Goal: Information Seeking & Learning: Learn about a topic

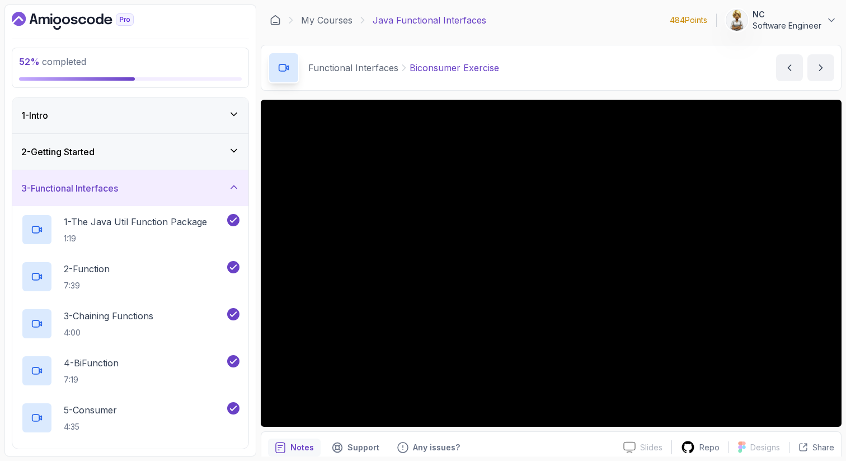
scroll to position [9, 0]
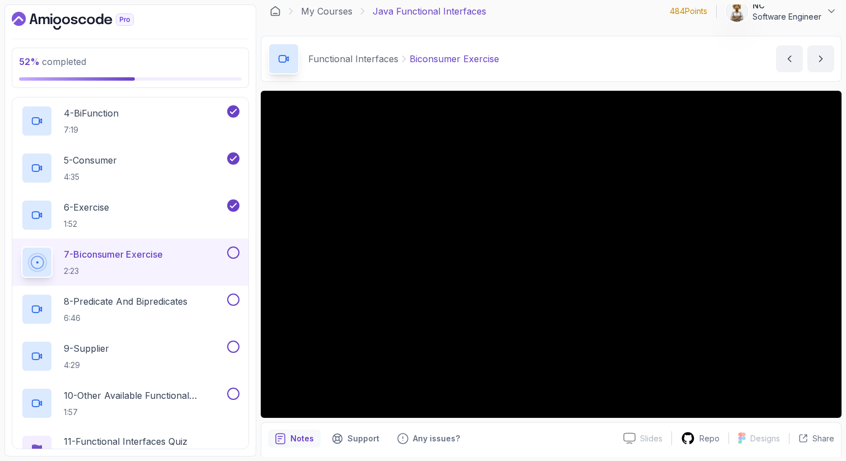
click at [161, 252] on p "7 - Biconsumer Exercise" at bounding box center [113, 253] width 99 height 13
click at [235, 250] on button at bounding box center [233, 252] width 12 height 12
click at [187, 299] on p "8 - Predicate And Bipredicates" at bounding box center [126, 300] width 124 height 13
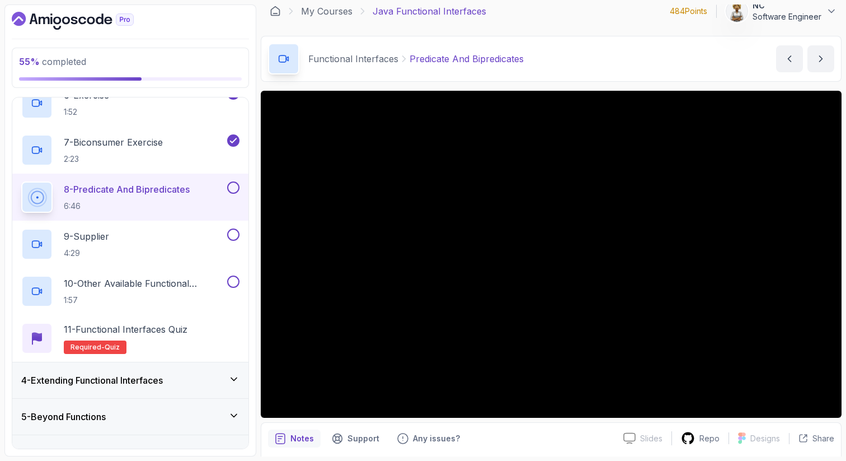
scroll to position [384, 0]
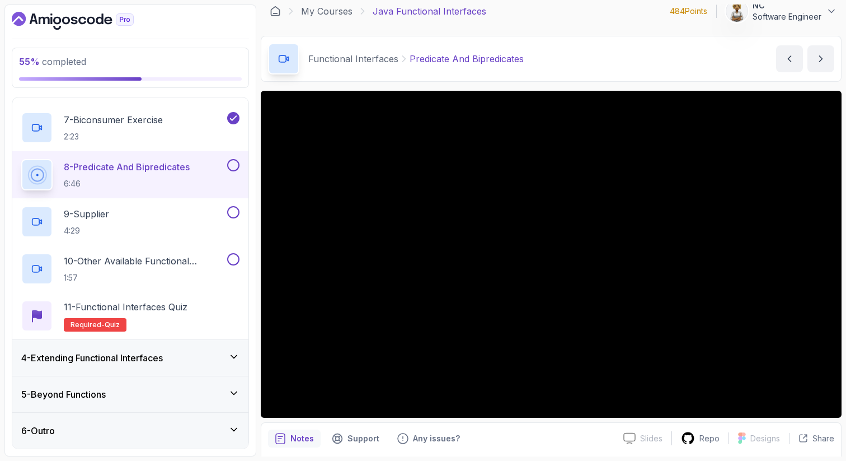
click at [232, 390] on icon at bounding box center [233, 392] width 11 height 11
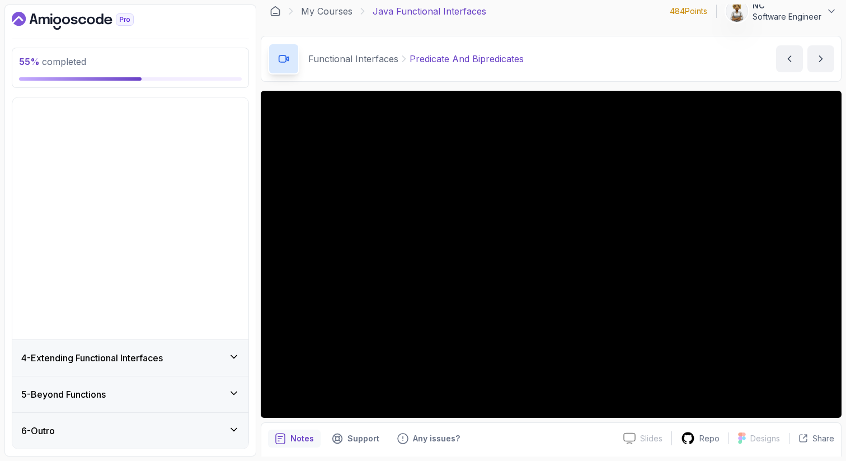
scroll to position [0, 0]
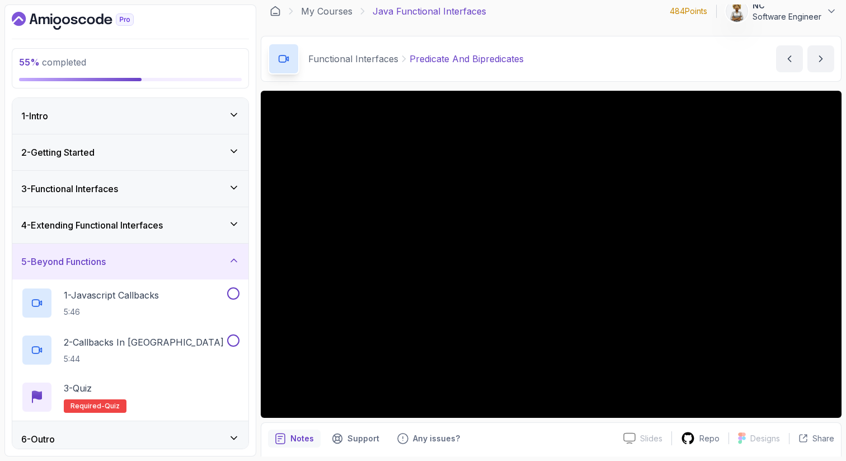
click at [234, 260] on icon at bounding box center [233, 260] width 11 height 11
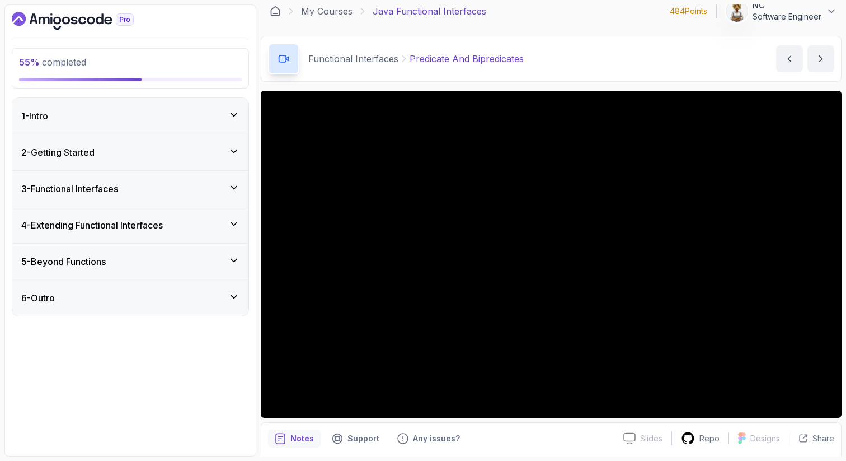
click at [237, 223] on icon at bounding box center [233, 223] width 11 height 11
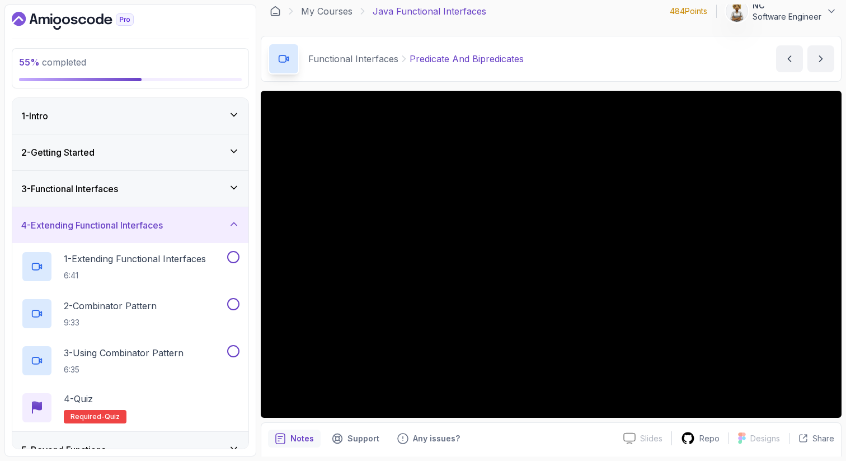
click at [236, 223] on icon at bounding box center [233, 223] width 11 height 11
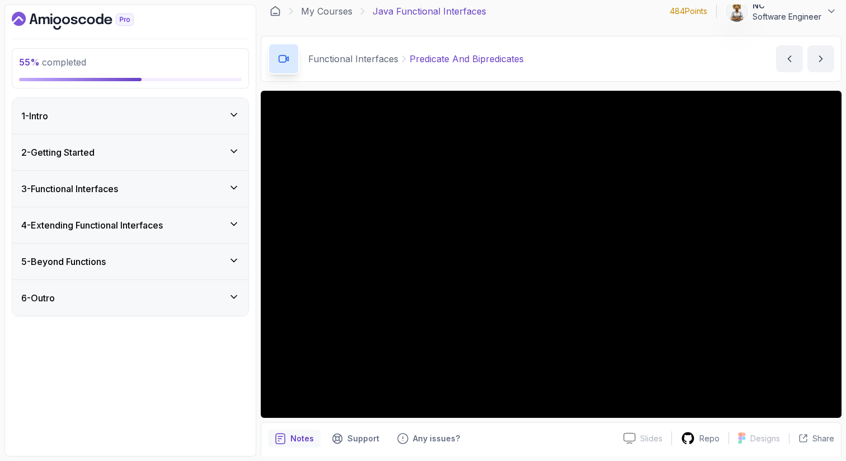
click at [236, 223] on icon at bounding box center [234, 224] width 6 height 3
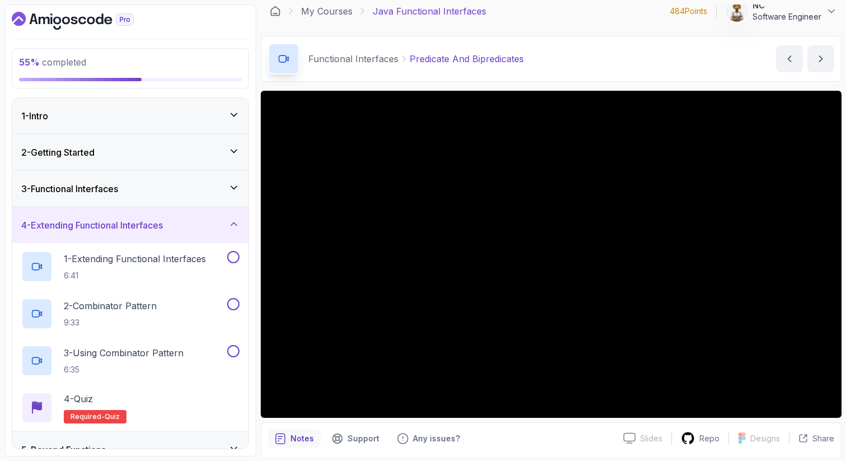
click at [236, 223] on icon at bounding box center [233, 223] width 11 height 11
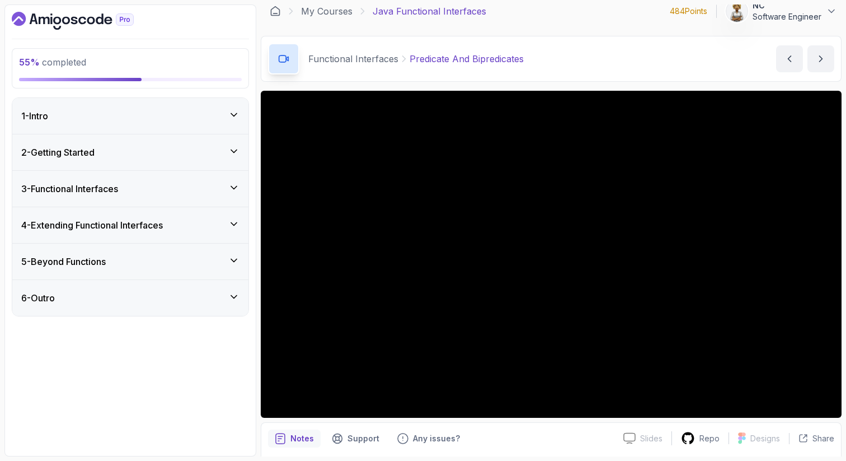
click at [235, 190] on icon at bounding box center [233, 187] width 11 height 11
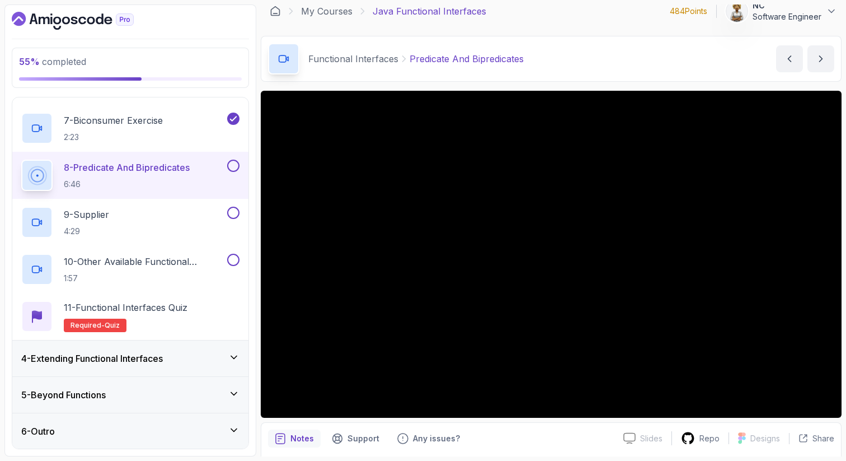
scroll to position [384, 0]
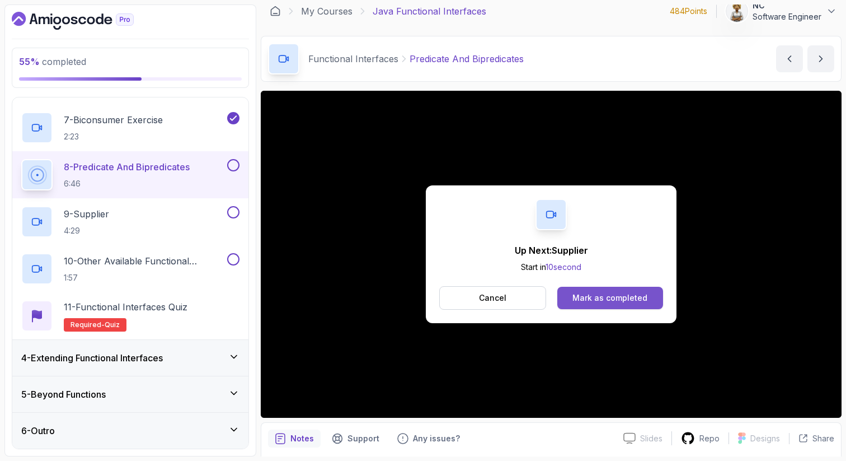
click at [578, 291] on button "Mark as completed" at bounding box center [610, 298] width 106 height 22
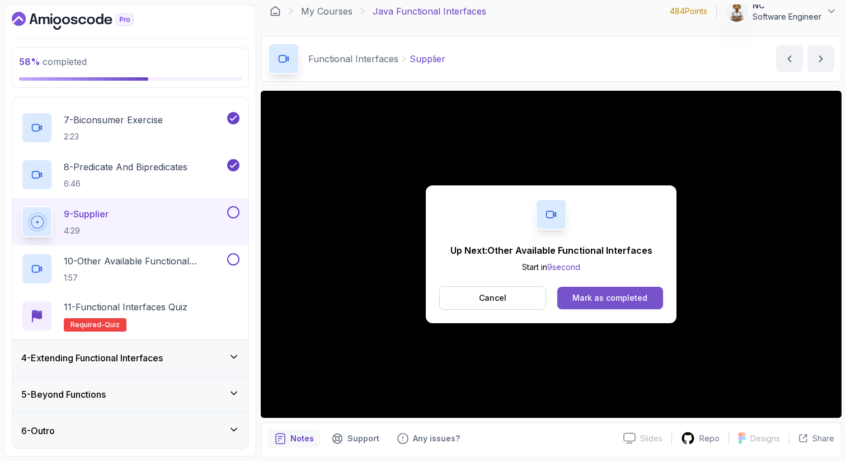
click at [645, 301] on div "Mark as completed" at bounding box center [610, 297] width 75 height 11
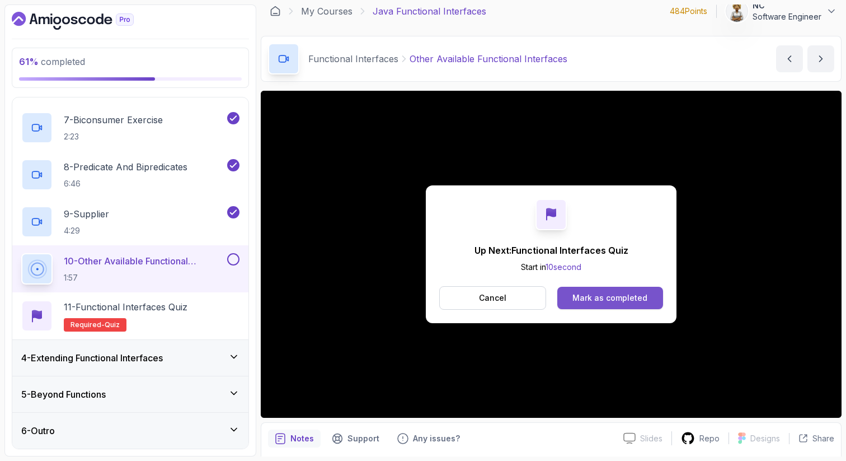
click at [627, 298] on div "Mark as completed" at bounding box center [610, 297] width 75 height 11
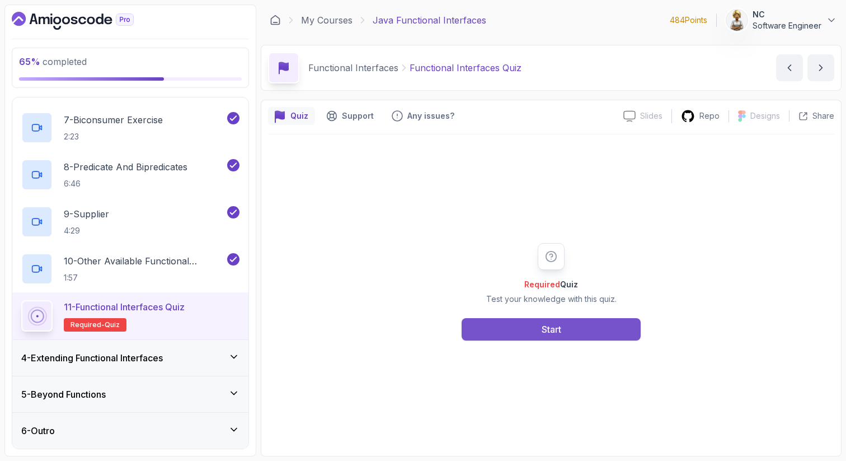
click at [503, 322] on button "Start" at bounding box center [551, 329] width 179 height 22
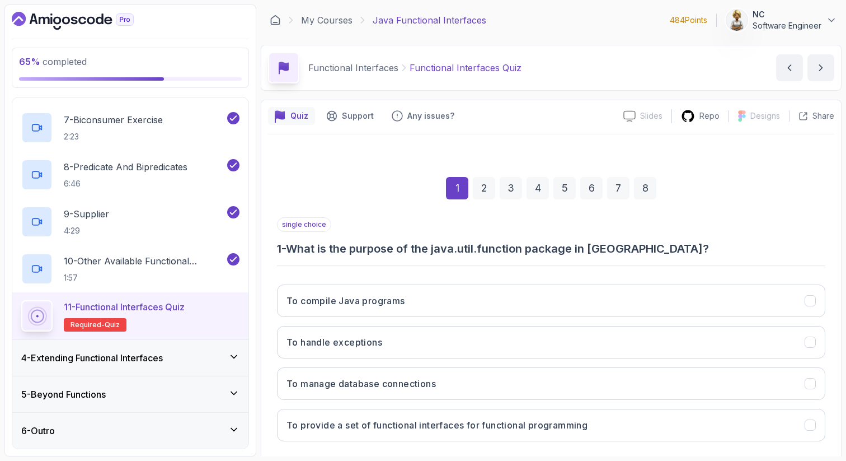
click at [827, 237] on div "1 2 3 4 5 6 7 8 single choice 1 - What is the purpose of the java.util.function…" at bounding box center [551, 320] width 566 height 340
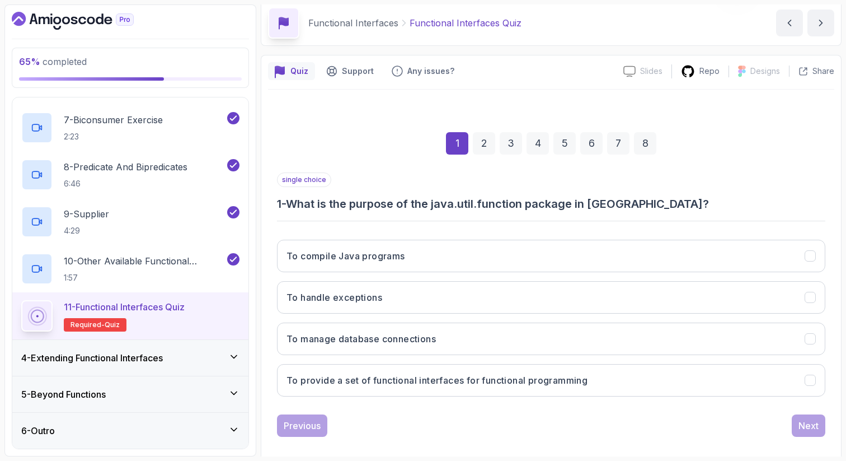
scroll to position [57, 0]
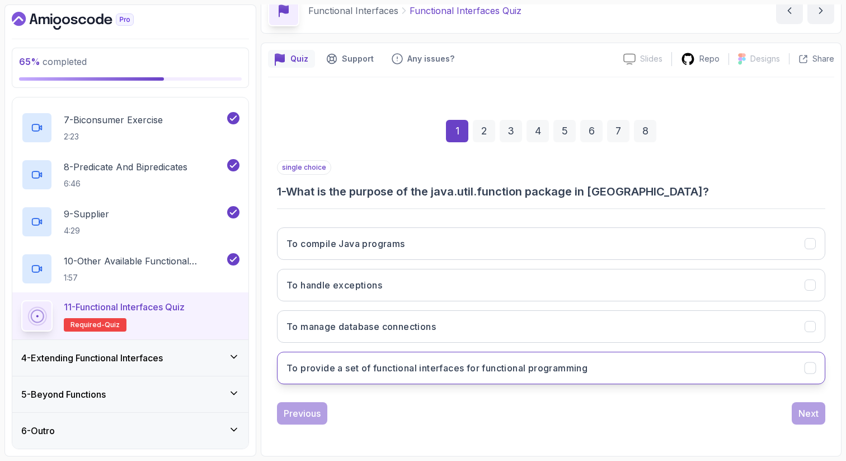
click at [572, 362] on h3 "To provide a set of functional interfaces for functional programming" at bounding box center [437, 367] width 301 height 13
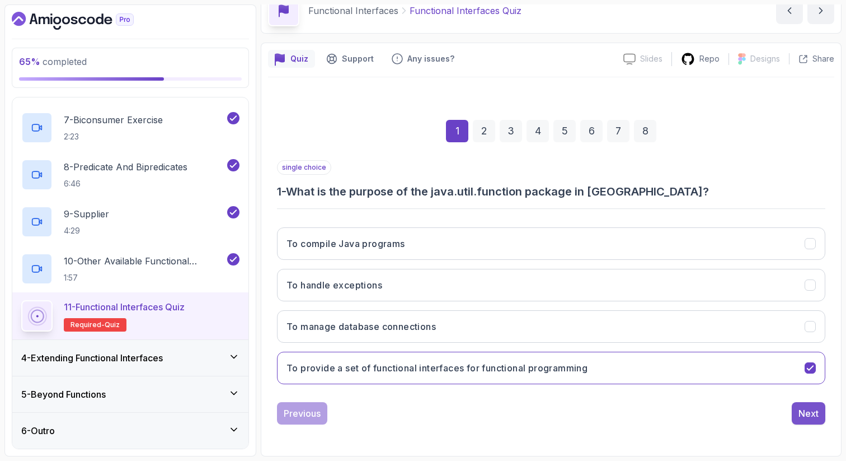
click at [806, 409] on div "Next" at bounding box center [809, 412] width 20 height 13
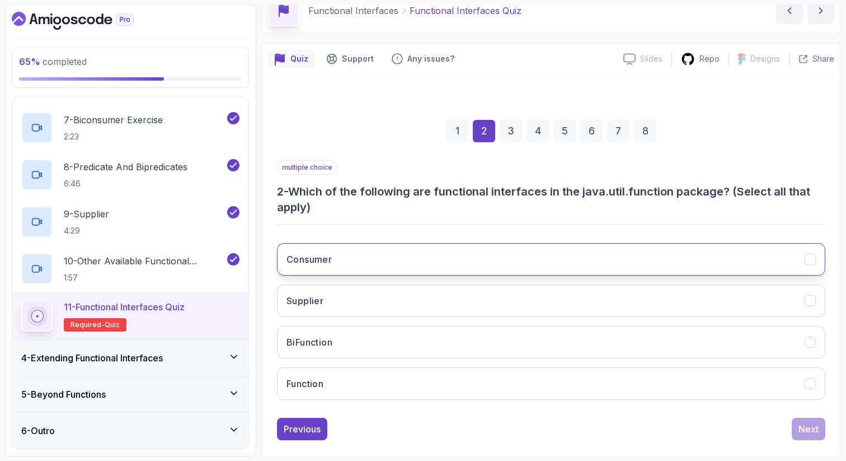
click at [323, 255] on h3 "Consumer" at bounding box center [309, 258] width 45 height 13
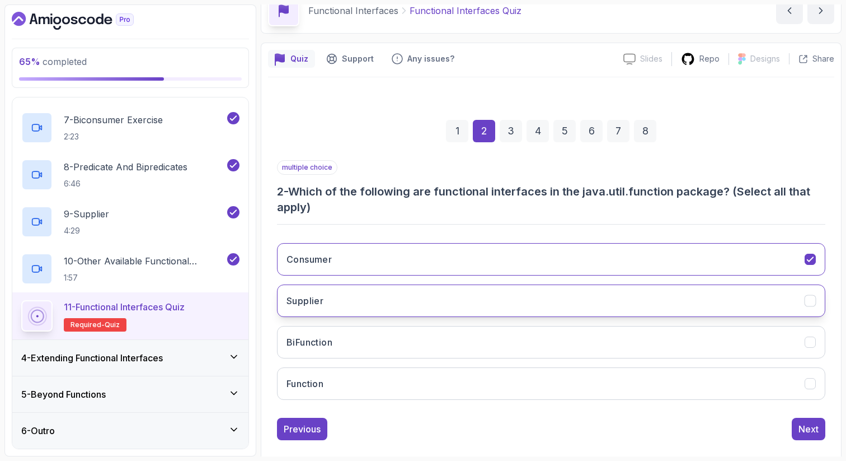
click at [322, 303] on h3 "Supplier" at bounding box center [305, 300] width 37 height 13
click at [326, 342] on h3 "BiFunction" at bounding box center [310, 341] width 46 height 13
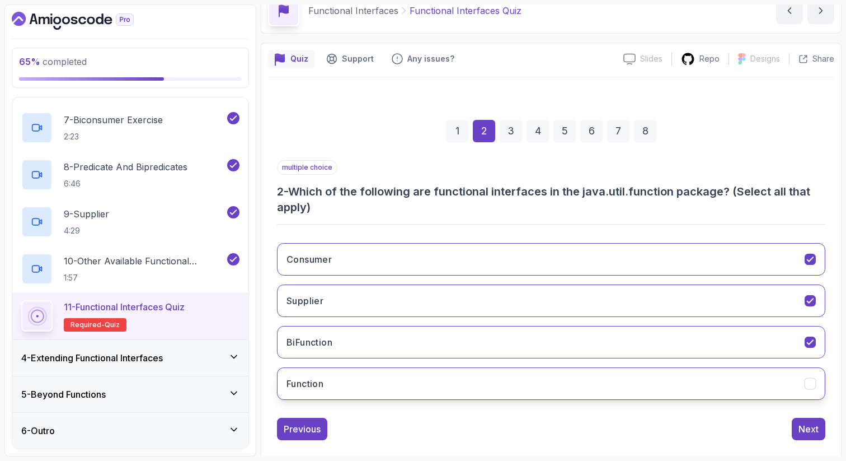
click at [327, 377] on button "Function" at bounding box center [551, 383] width 548 height 32
click at [807, 433] on div "Next" at bounding box center [809, 428] width 20 height 13
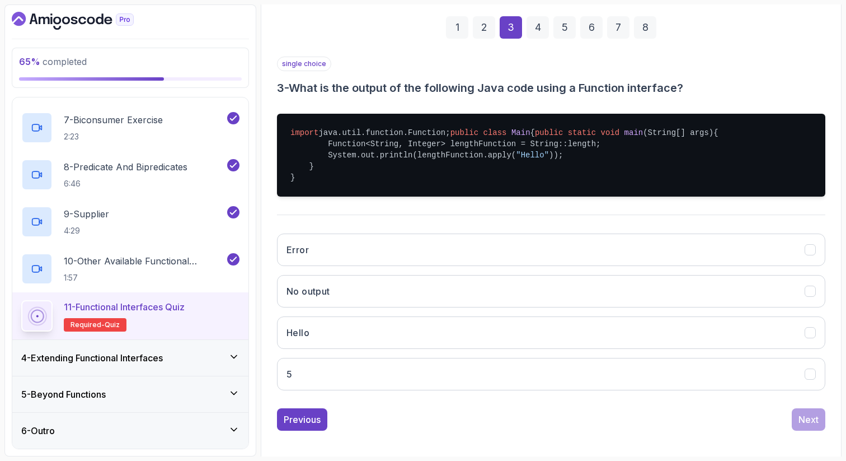
scroll to position [169, 0]
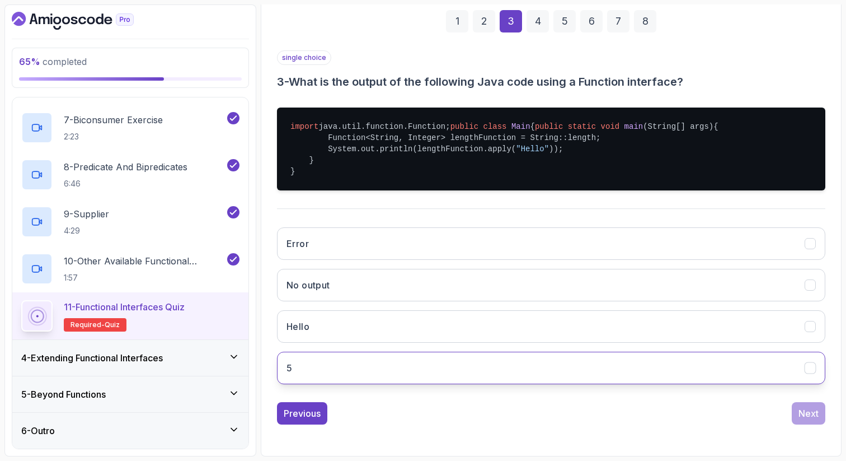
click at [388, 384] on button "5" at bounding box center [551, 367] width 548 height 32
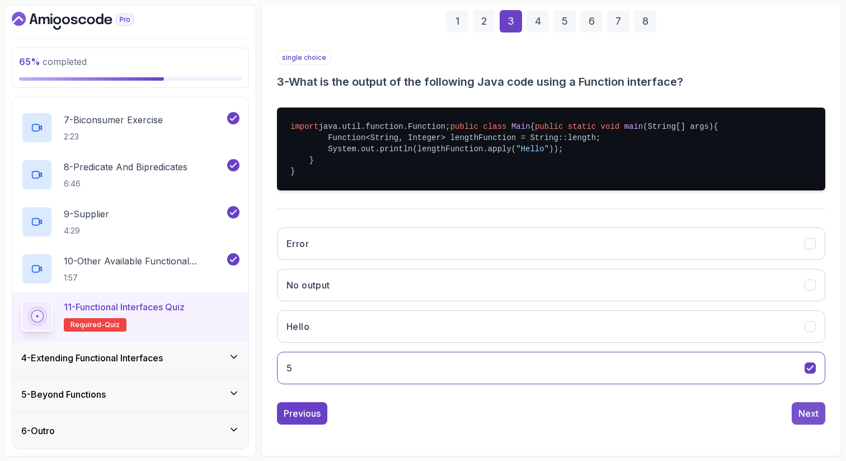
click at [803, 420] on div "Next" at bounding box center [809, 412] width 20 height 13
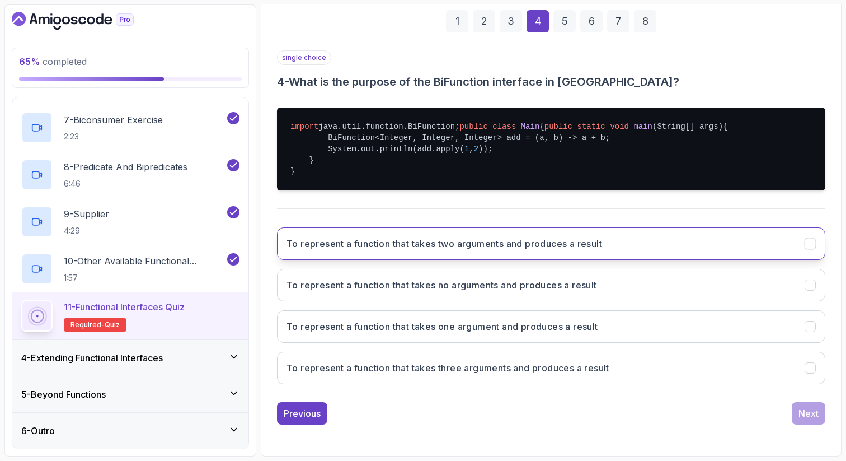
click at [490, 250] on h3 "To represent a function that takes two arguments and produces a result" at bounding box center [445, 243] width 316 height 13
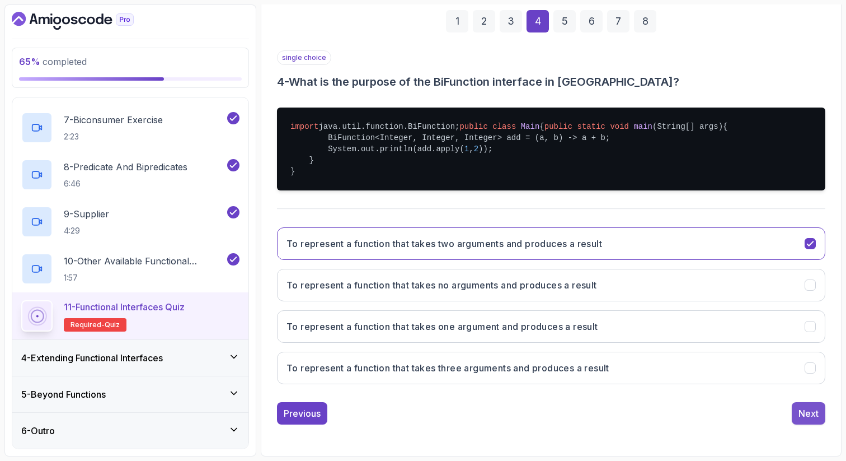
click at [800, 420] on div "Next" at bounding box center [809, 412] width 20 height 13
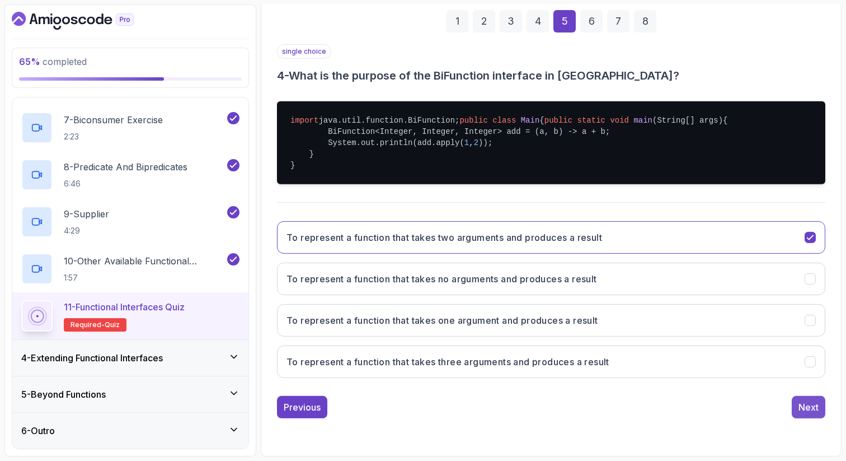
scroll to position [57, 0]
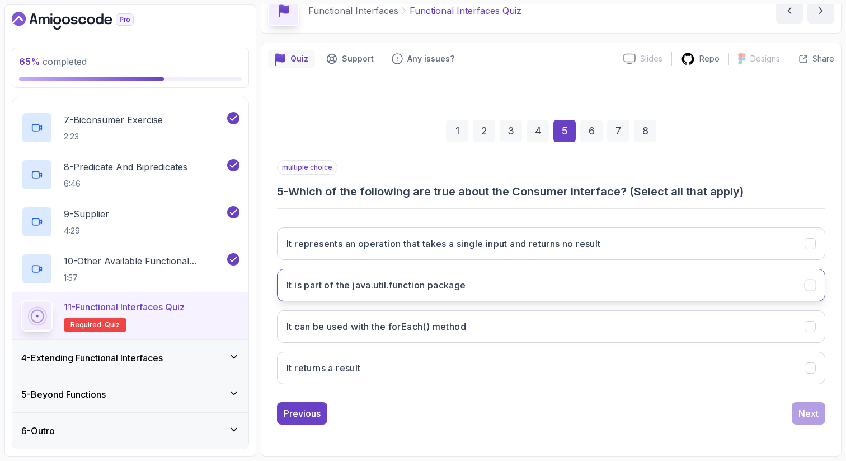
click at [361, 292] on button "It is part of the java.util.function package" at bounding box center [551, 285] width 548 height 32
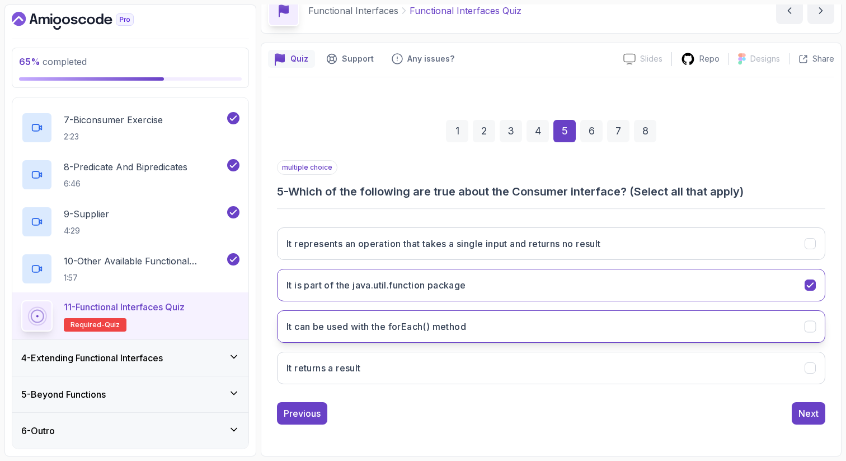
click at [365, 332] on h3 "It can be used with the forEach() method" at bounding box center [377, 326] width 180 height 13
click at [447, 242] on h3 "It represents an operation that takes a single input and returns no result" at bounding box center [444, 243] width 315 height 13
click at [813, 407] on div "Next" at bounding box center [809, 412] width 20 height 13
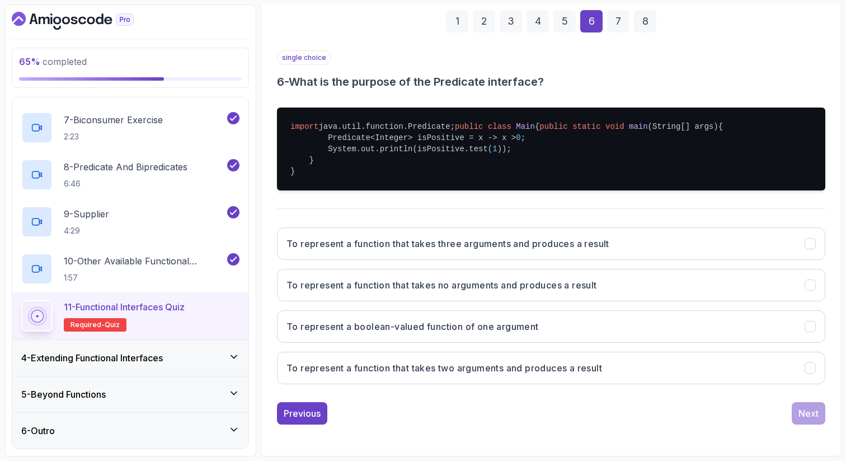
scroll to position [191, 0]
click at [425, 333] on h3 "To represent a boolean-valued function of one argument" at bounding box center [413, 326] width 252 height 13
click at [813, 420] on div "Next" at bounding box center [809, 412] width 20 height 13
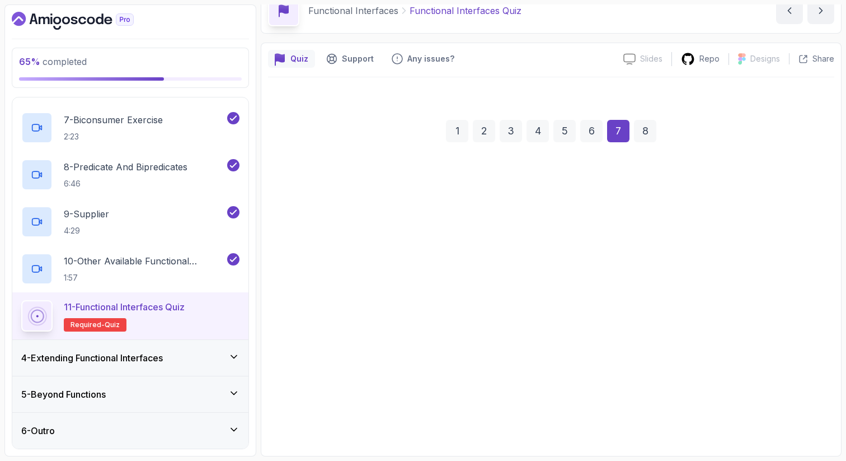
scroll to position [57, 0]
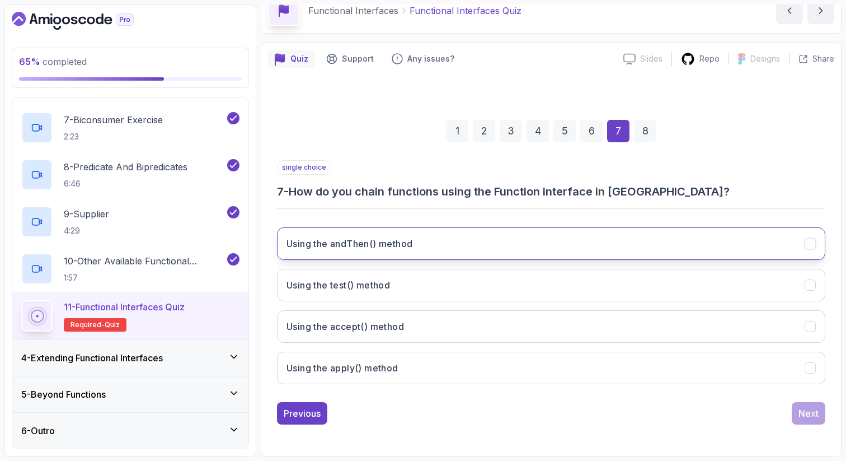
click at [438, 247] on button "Using the andThen() method" at bounding box center [551, 243] width 548 height 32
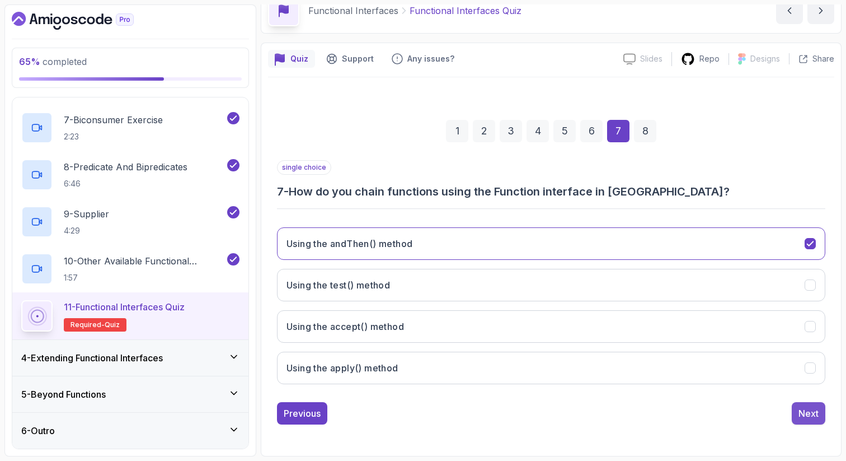
click at [814, 409] on div "Next" at bounding box center [809, 412] width 20 height 13
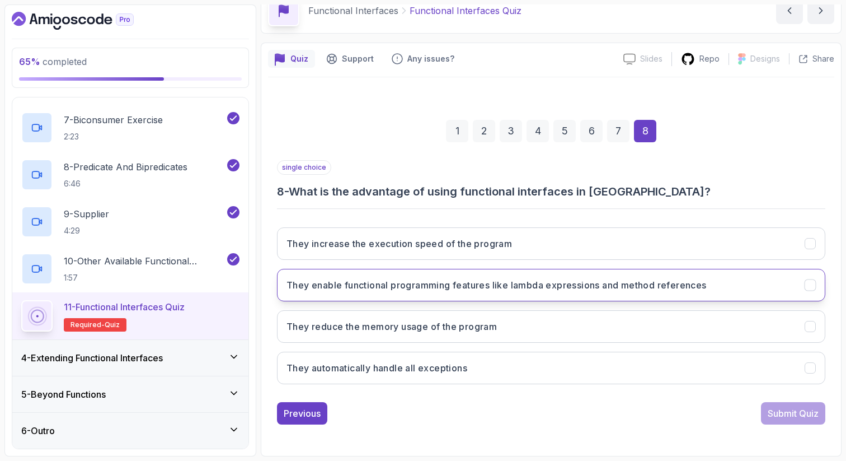
click at [707, 282] on h3 "They enable functional programming features like lambda expressions and method …" at bounding box center [497, 284] width 420 height 13
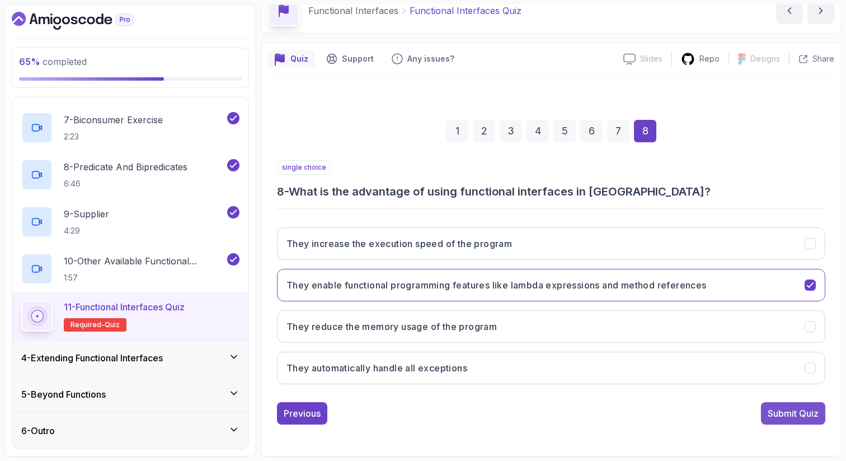
click at [779, 410] on div "Submit Quiz" at bounding box center [793, 412] width 51 height 13
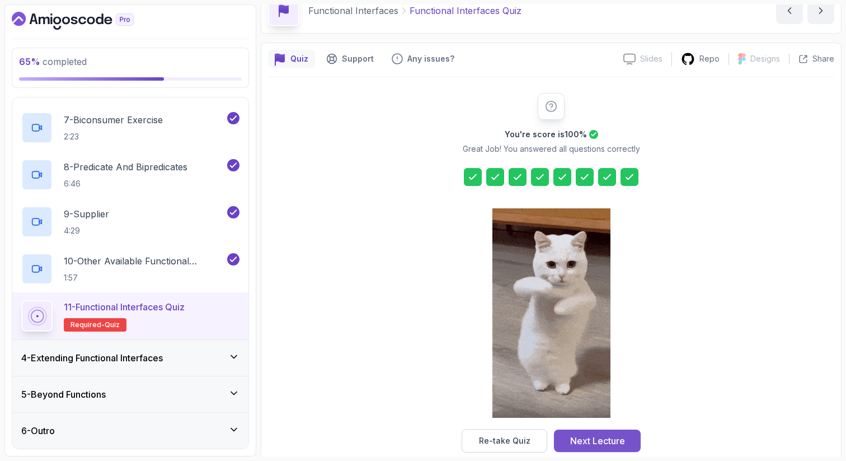
click at [590, 440] on div "Next Lecture" at bounding box center [597, 440] width 55 height 13
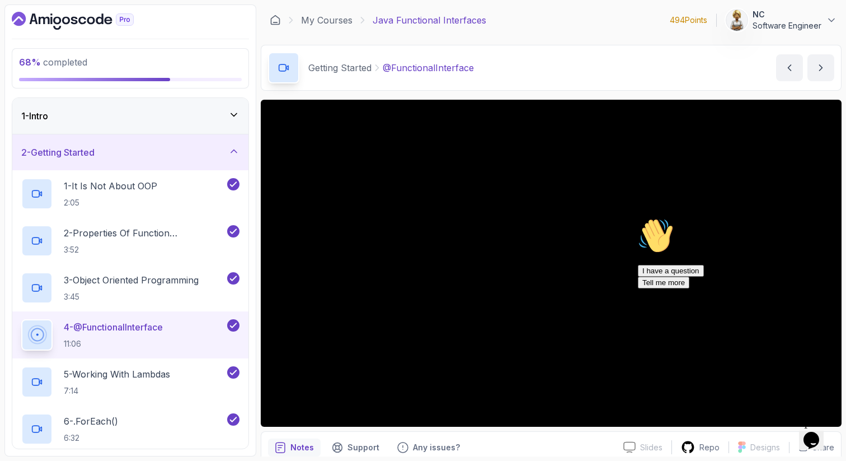
click at [233, 150] on icon at bounding box center [234, 150] width 6 height 3
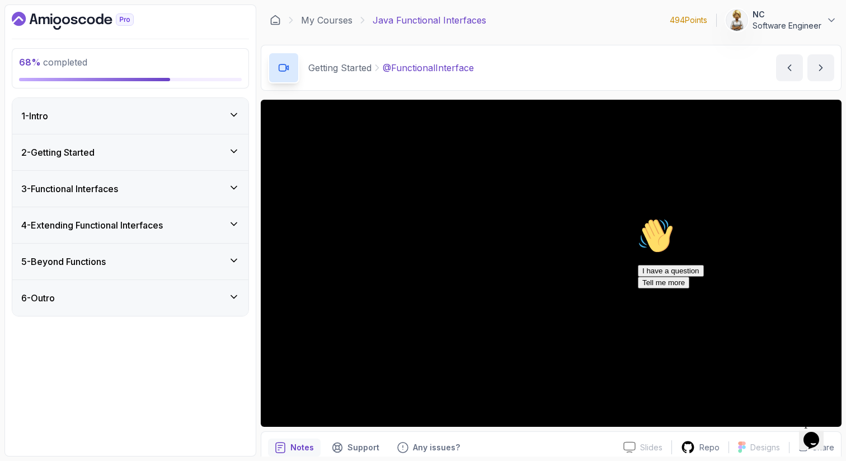
click at [233, 224] on icon at bounding box center [234, 224] width 6 height 3
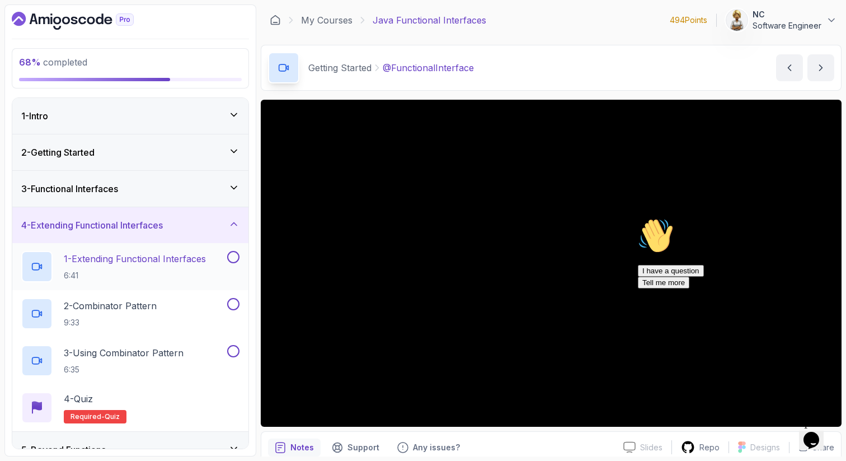
click at [165, 265] on p "1 - Extending Functional Interfaces" at bounding box center [135, 258] width 142 height 13
